Goal: Information Seeking & Learning: Find specific page/section

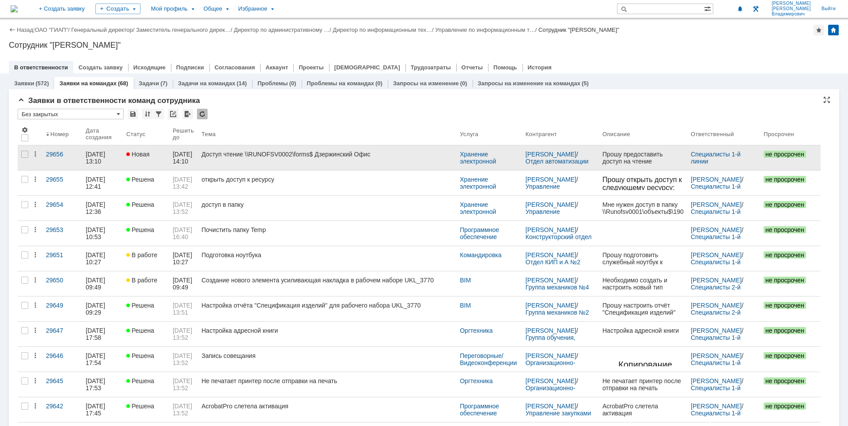
click at [296, 156] on div "Доступ чтение \\RUNOFSV0002\forms$ Дзержинский Офис" at bounding box center [326, 154] width 251 height 7
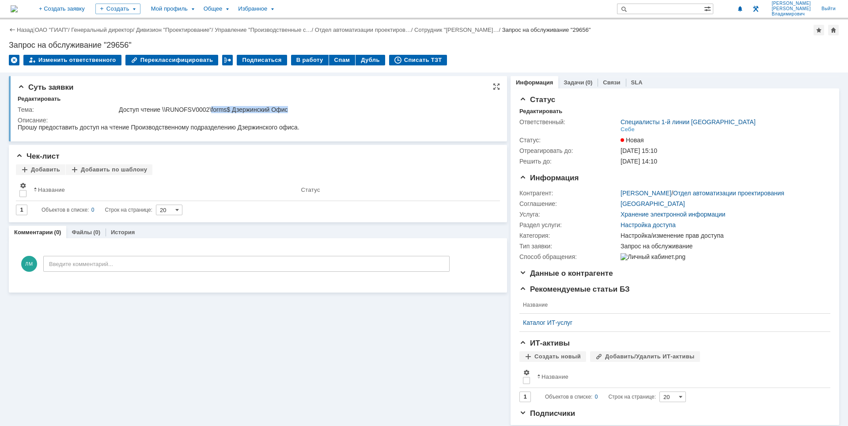
drag, startPoint x: 212, startPoint y: 106, endPoint x: 297, endPoint y: 107, distance: 85.2
click at [297, 107] on div "Доступ чтение \\RUNOFSV0002\forms$ Дзержинский Офис" at bounding box center [306, 109] width 374 height 7
click at [271, 108] on div "Доступ чтение \\RUNOFSV0002\forms$ Дзержинский Офис" at bounding box center [306, 109] width 374 height 7
drag, startPoint x: 212, startPoint y: 108, endPoint x: 292, endPoint y: 110, distance: 80.4
click at [292, 110] on div "Доступ чтение \\RUNOFSV0002\forms$ Дзержинский Офис" at bounding box center [306, 109] width 374 height 7
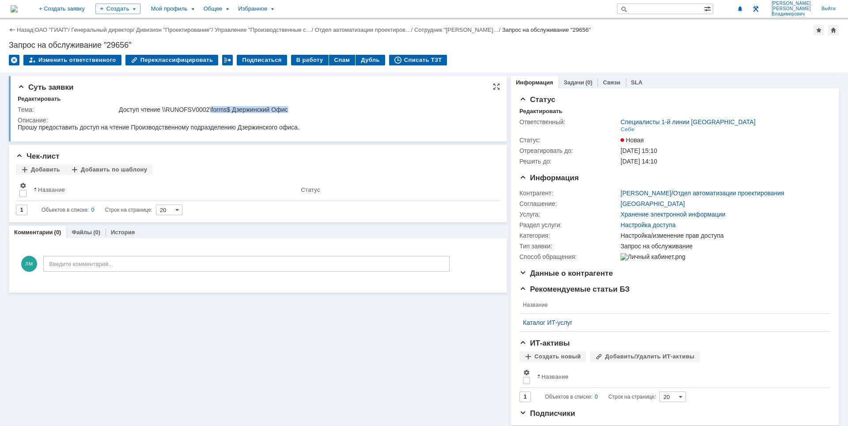
click at [269, 110] on div "Доступ чтение \\RUNOFSV0002\forms$ Дзержинский Офис" at bounding box center [306, 109] width 374 height 7
drag, startPoint x: 212, startPoint y: 108, endPoint x: 302, endPoint y: 107, distance: 90.5
click at [302, 107] on div "Доступ чтение \\RUNOFSV0002\forms$ Дзержинский Офис" at bounding box center [306, 109] width 374 height 7
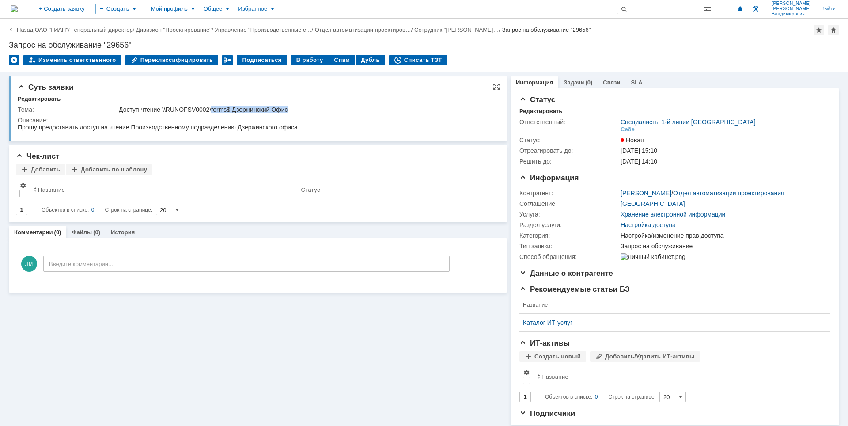
click at [287, 110] on div "Доступ чтение \\RUNOFSV0002\forms$ Дзержинский Офис" at bounding box center [306, 109] width 374 height 7
click at [18, 5] on img at bounding box center [14, 8] width 7 height 7
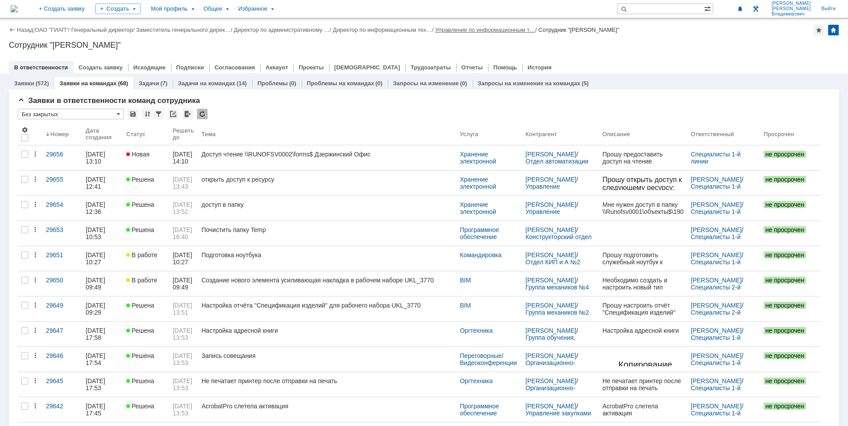
click at [483, 30] on link "Управление по информационным т…" at bounding box center [485, 29] width 100 height 7
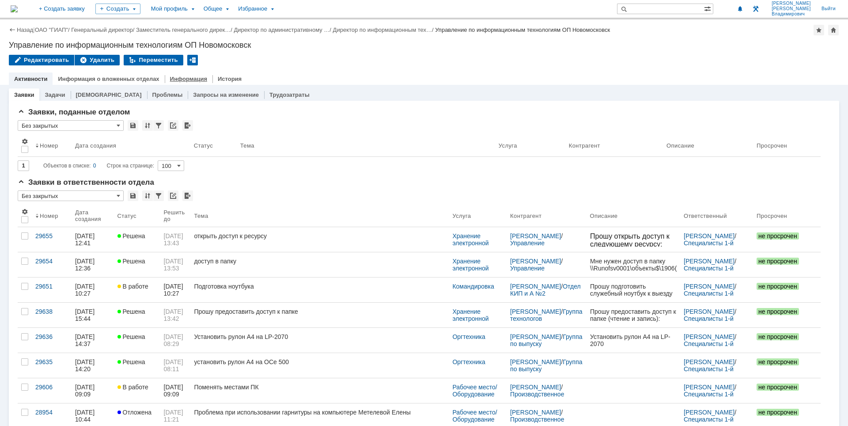
drag, startPoint x: 119, startPoint y: 76, endPoint x: 160, endPoint y: 80, distance: 41.2
click at [119, 76] on link "Информация о вложенных отделах" at bounding box center [108, 79] width 101 height 7
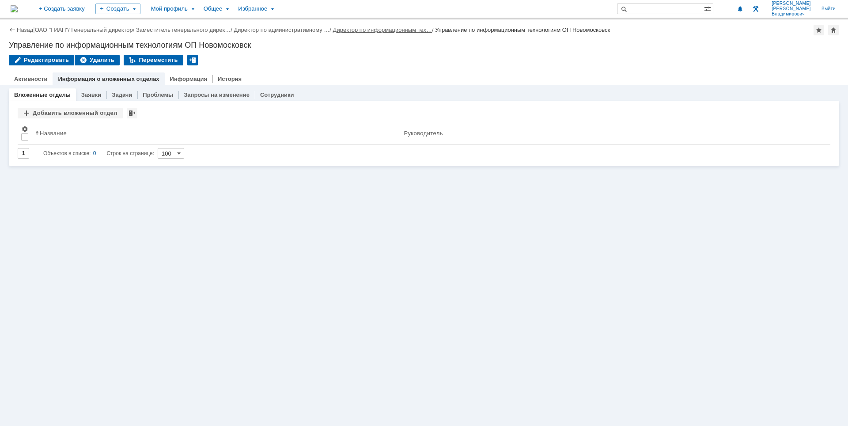
click at [423, 30] on link "Директор по информационным тех…" at bounding box center [382, 29] width 99 height 7
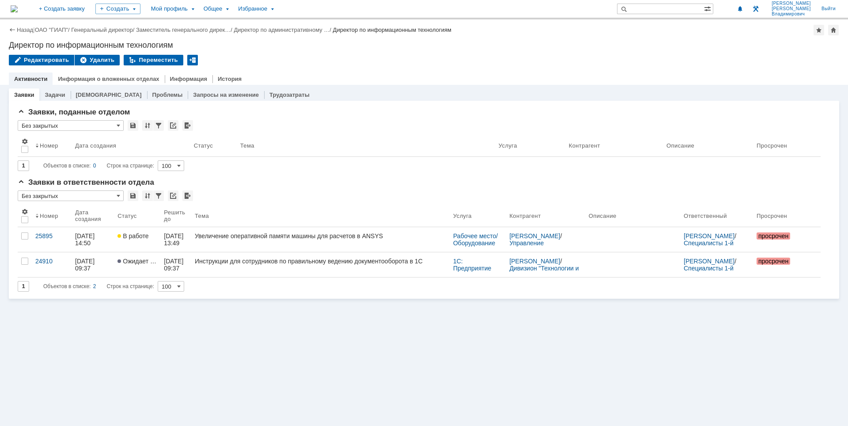
click at [382, 71] on div "Редактировать Удалить Переместить" at bounding box center [424, 64] width 830 height 19
click at [18, 7] on img at bounding box center [14, 8] width 7 height 7
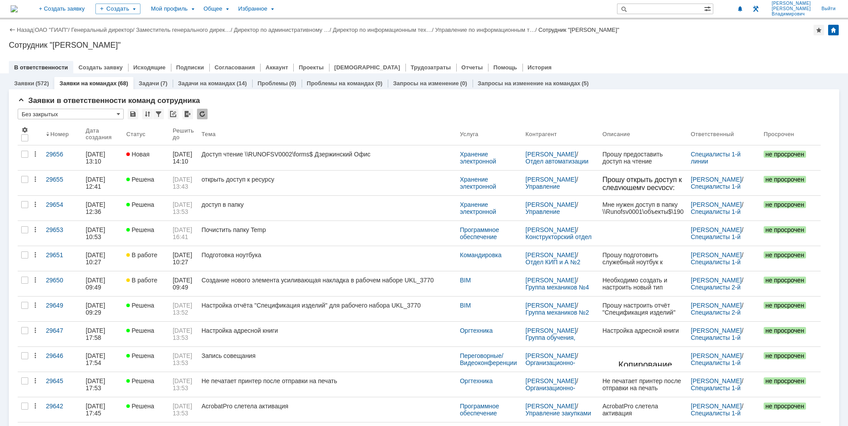
click at [711, 45] on div "Сотрудник "[PERSON_NAME]"" at bounding box center [424, 45] width 830 height 9
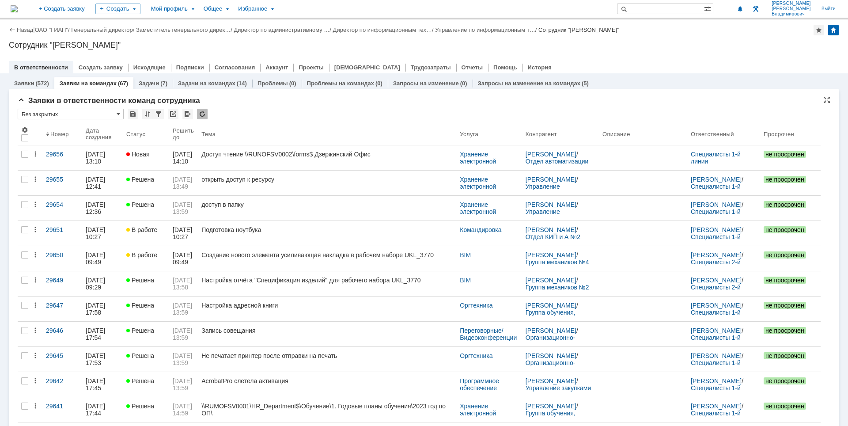
click at [622, 52] on div "Назад | ОАО "ГИАП" / Генеральный директор / Заместитель генерального дирек… / Д…" at bounding box center [424, 46] width 848 height 54
